Goal: Find specific page/section: Find specific page/section

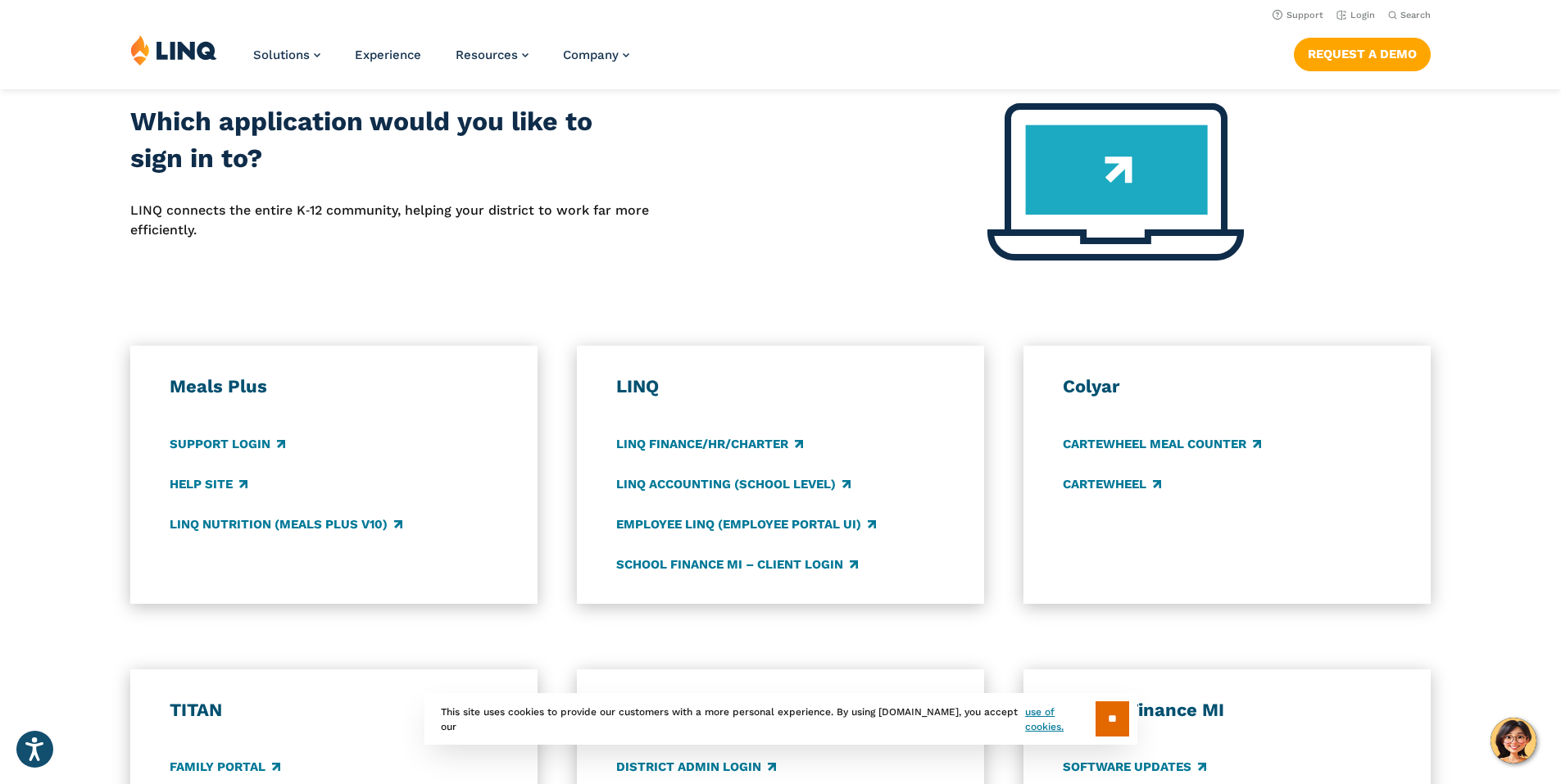
scroll to position [491, 0]
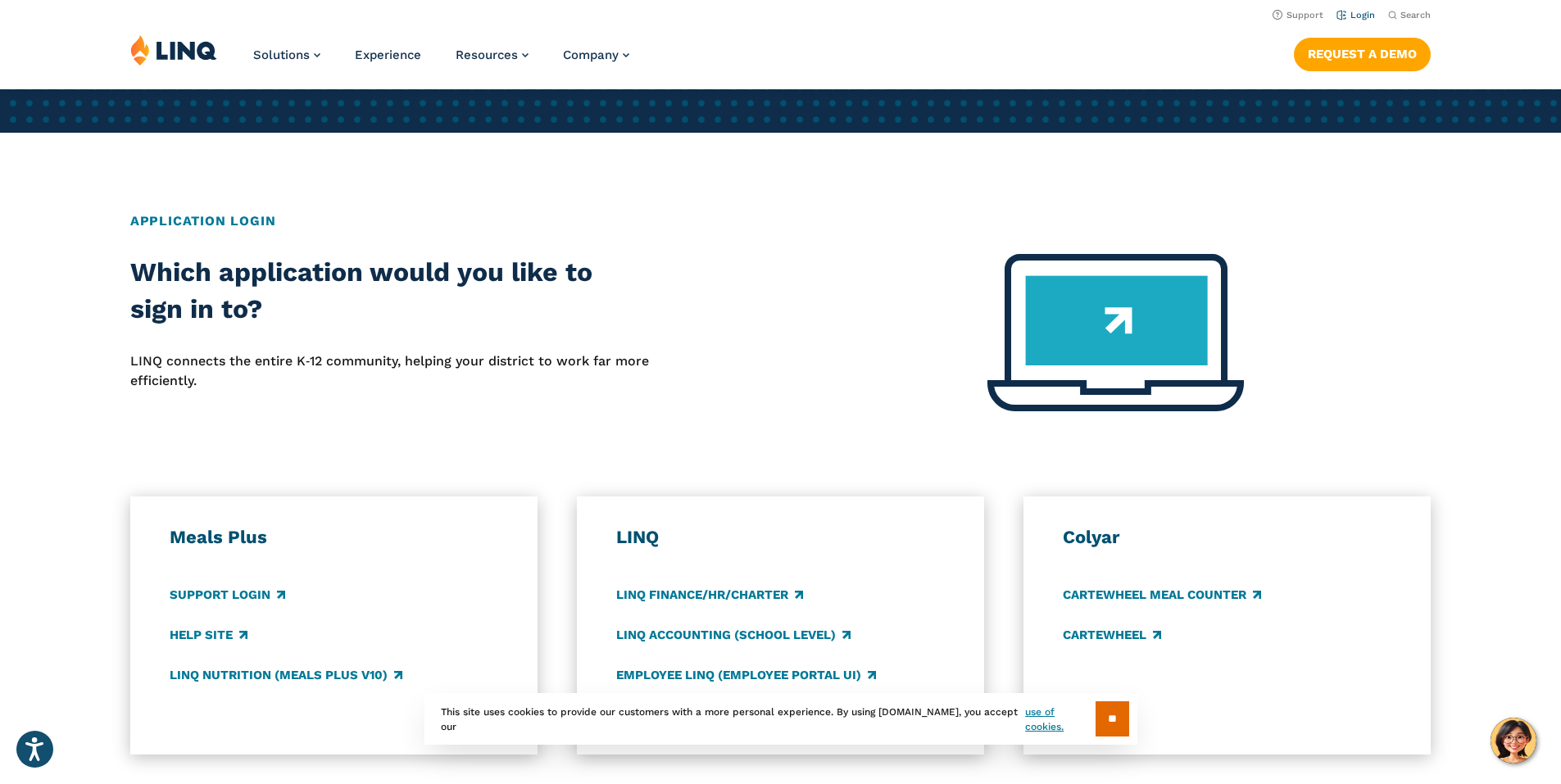
click at [1356, 12] on link "Login" at bounding box center [1356, 15] width 39 height 11
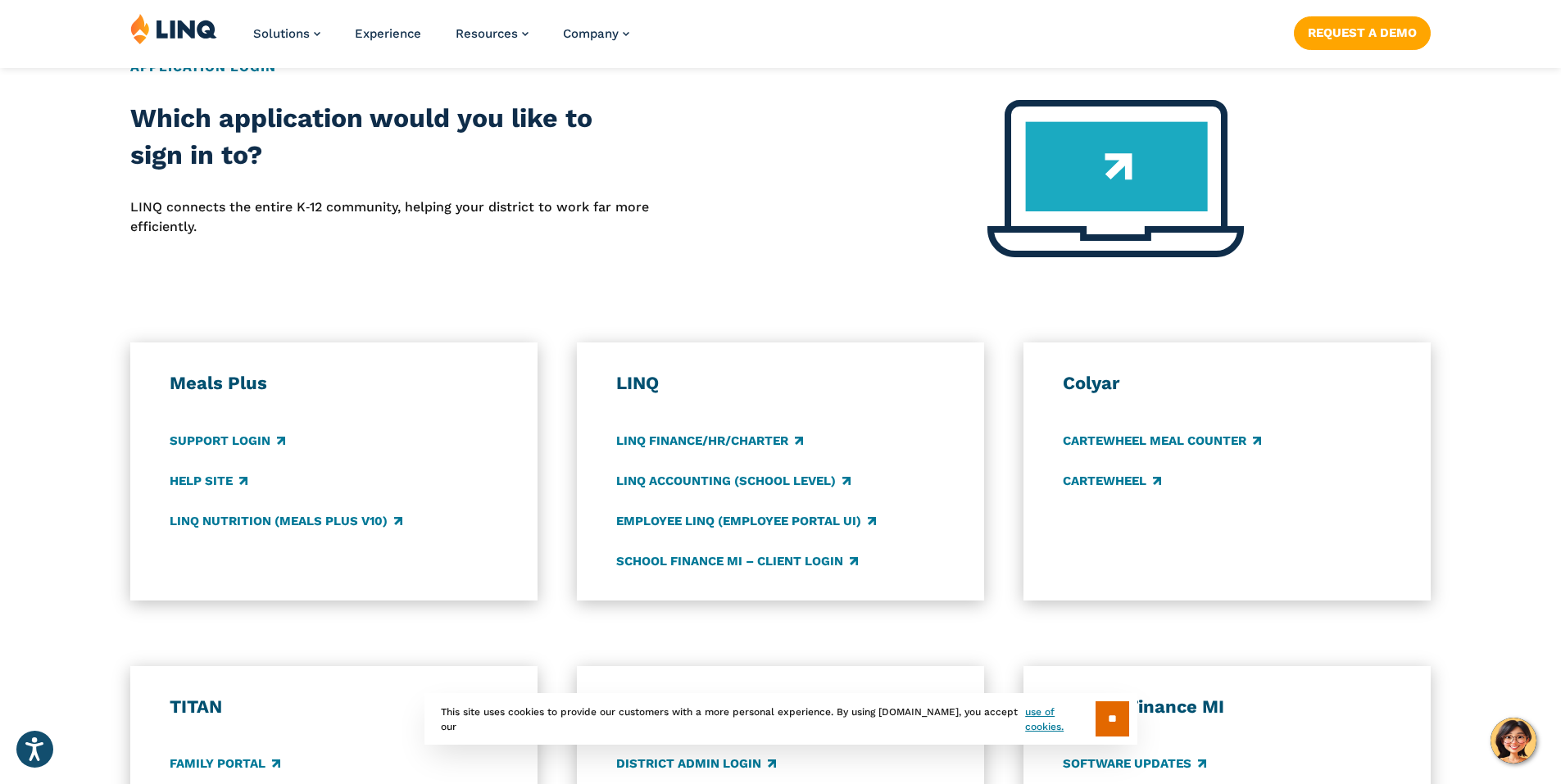
scroll to position [656, 0]
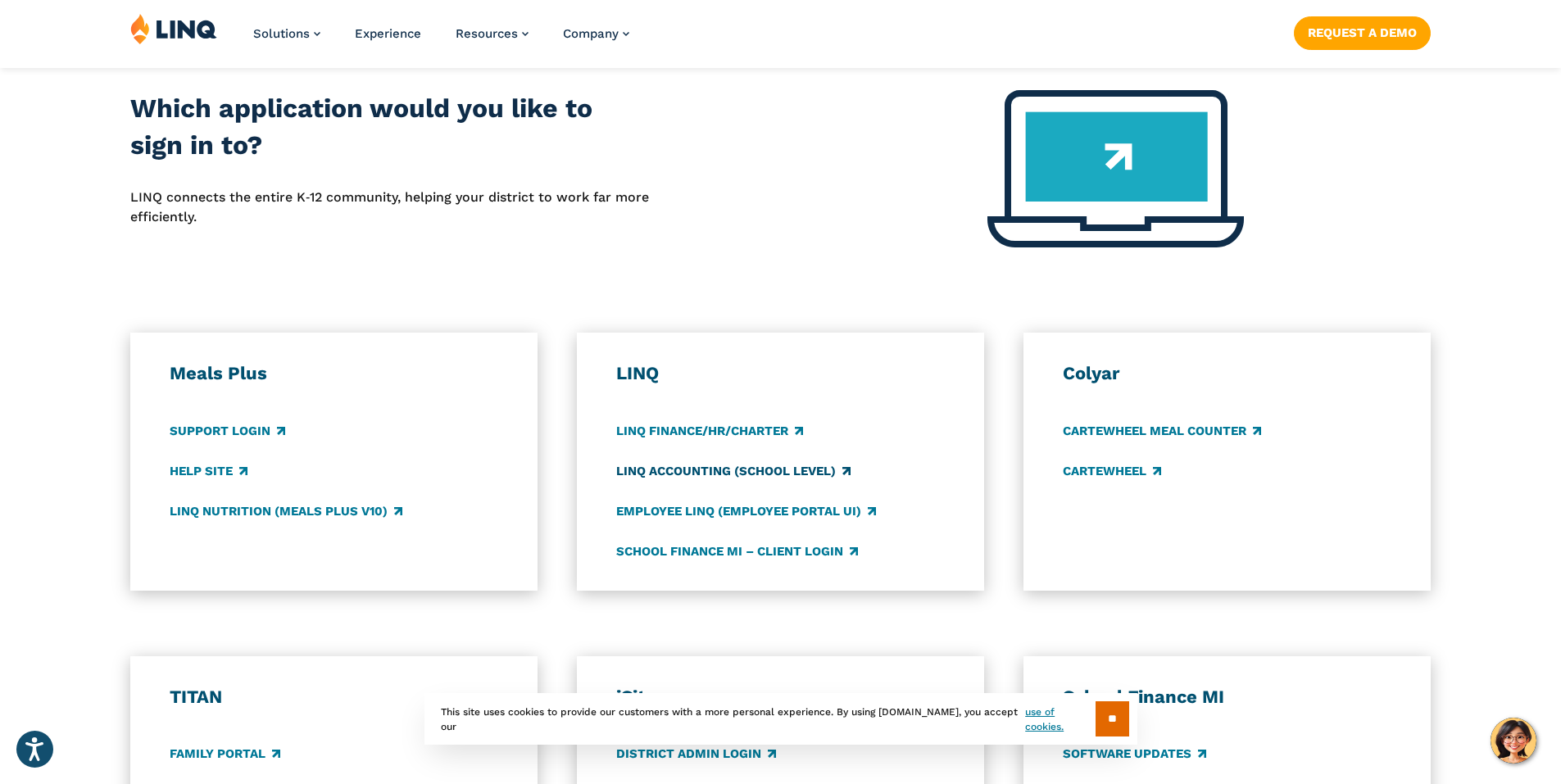
click at [771, 470] on link "LINQ Accounting (school level)" at bounding box center [733, 471] width 235 height 18
